Goal: Find specific page/section: Find specific page/section

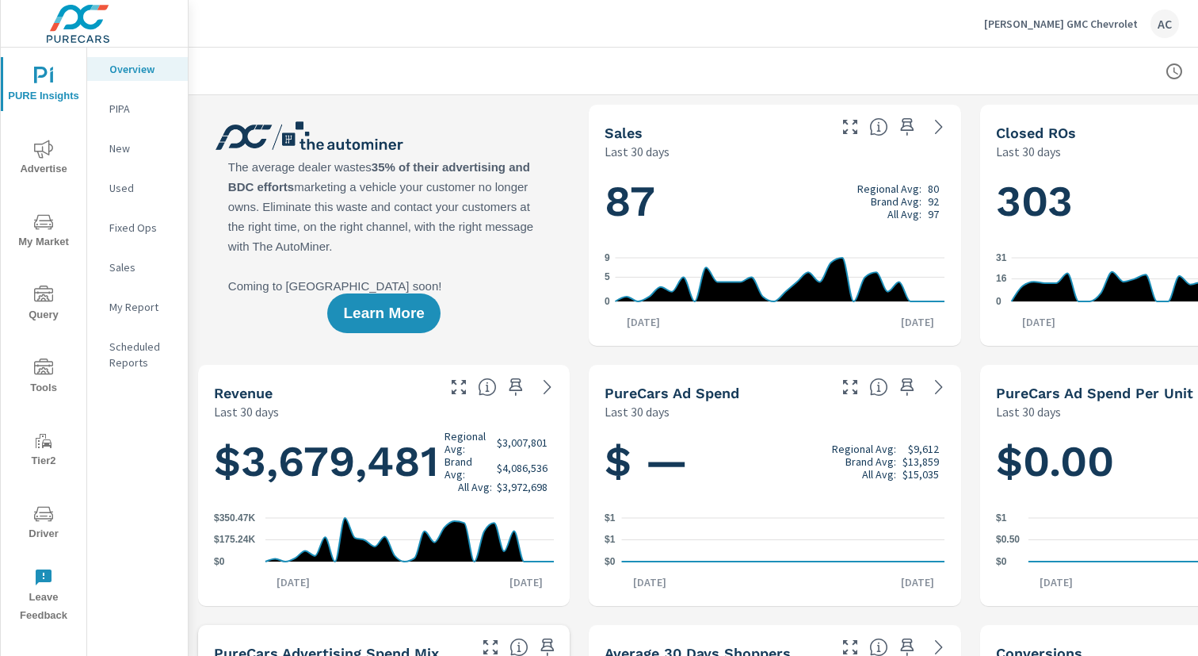
click at [63, 242] on span "My Market" at bounding box center [44, 231] width 76 height 39
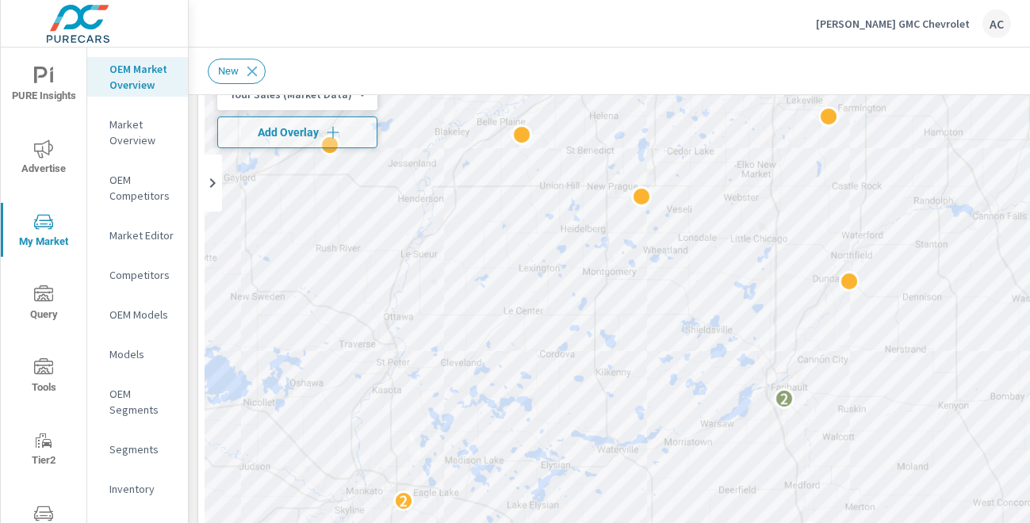
scroll to position [115, 0]
